Goal: Task Accomplishment & Management: Manage account settings

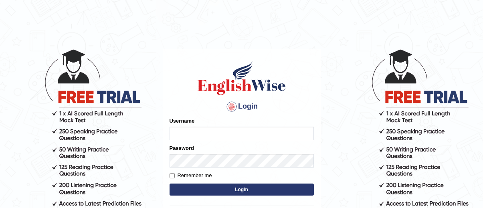
click at [182, 136] on input "Username" at bounding box center [242, 134] width 144 height 14
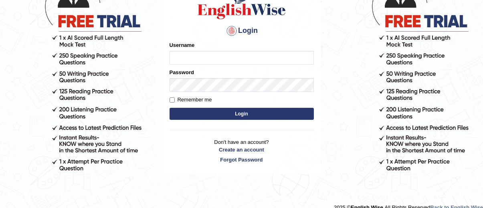
scroll to position [77, 0]
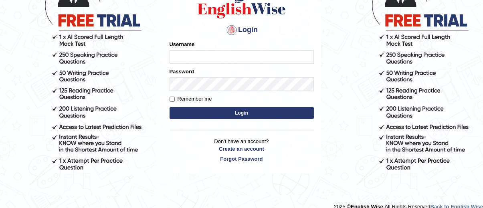
drag, startPoint x: 487, startPoint y: 119, endPoint x: 487, endPoint y: 170, distance: 50.5
click at [483, 132] on html "Login Please fix the following errors: Username Password Remember me Login Don'…" at bounding box center [241, 27] width 483 height 208
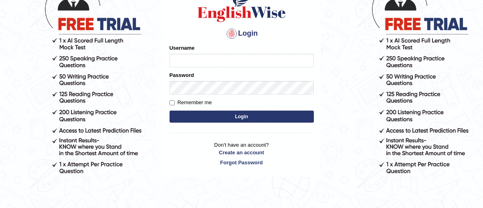
scroll to position [86, 0]
